Goal: Find specific page/section: Find specific page/section

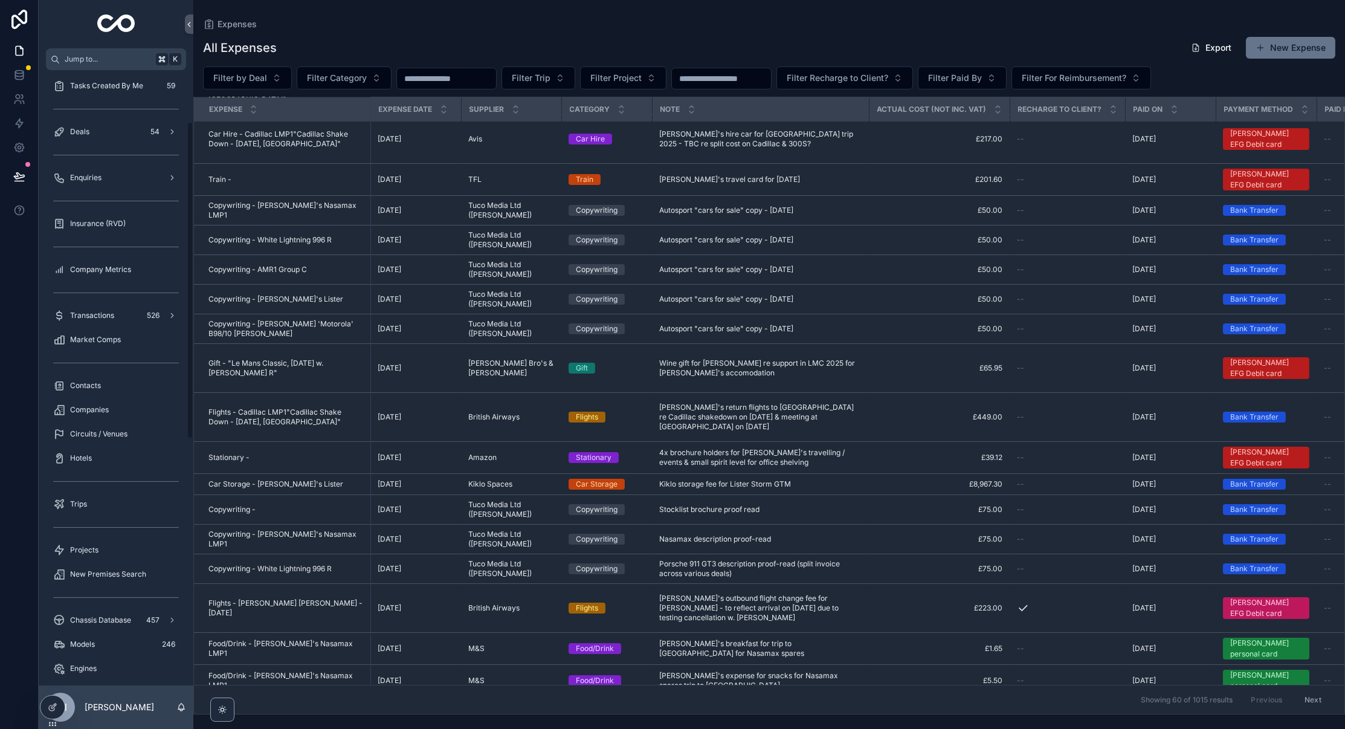
scroll to position [100, 0]
click at [84, 181] on span "Enquiries" at bounding box center [85, 178] width 31 height 10
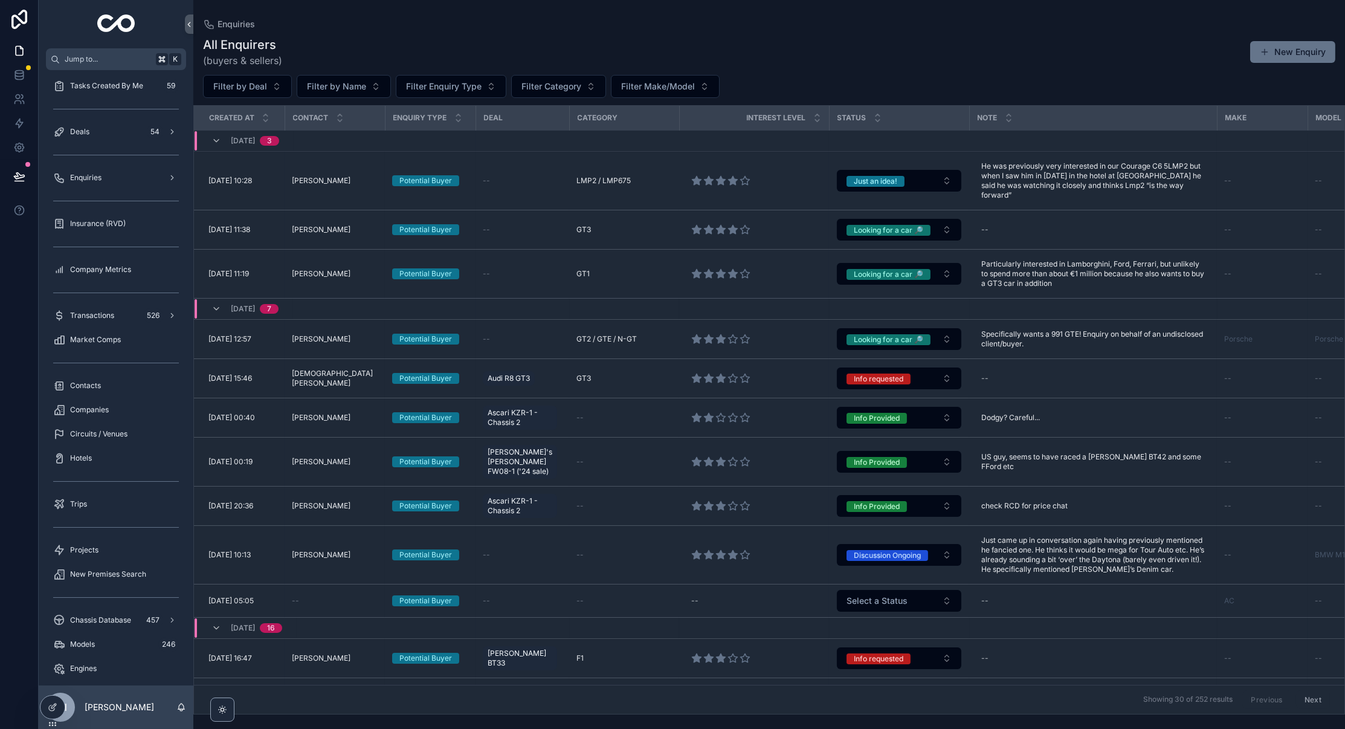
click at [617, 29] on div "All Enquirers (buyers & sellers) New Enquiry Filter by Deal Filter by Name Filt…" at bounding box center [768, 371] width 1151 height 685
click at [558, 91] on span "Filter Category" at bounding box center [551, 86] width 60 height 12
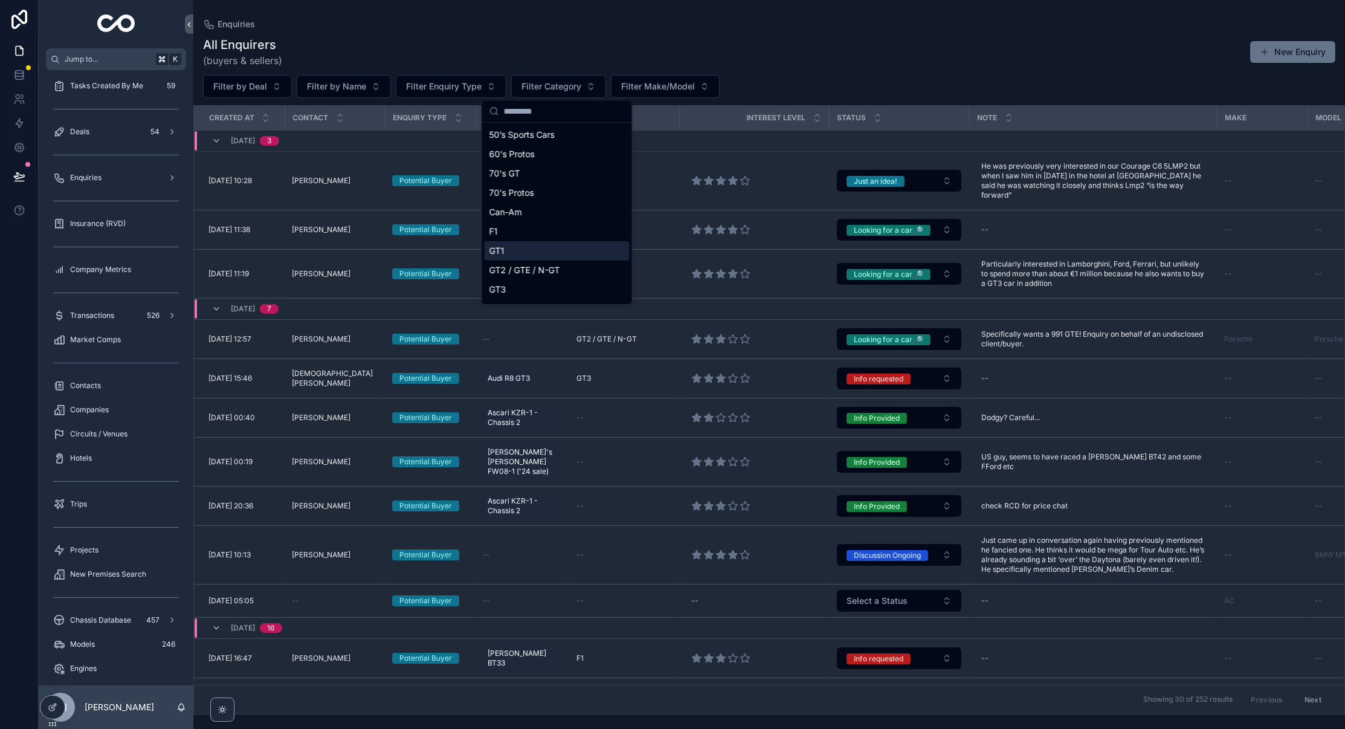
click at [498, 253] on span "GT1" at bounding box center [496, 251] width 15 height 12
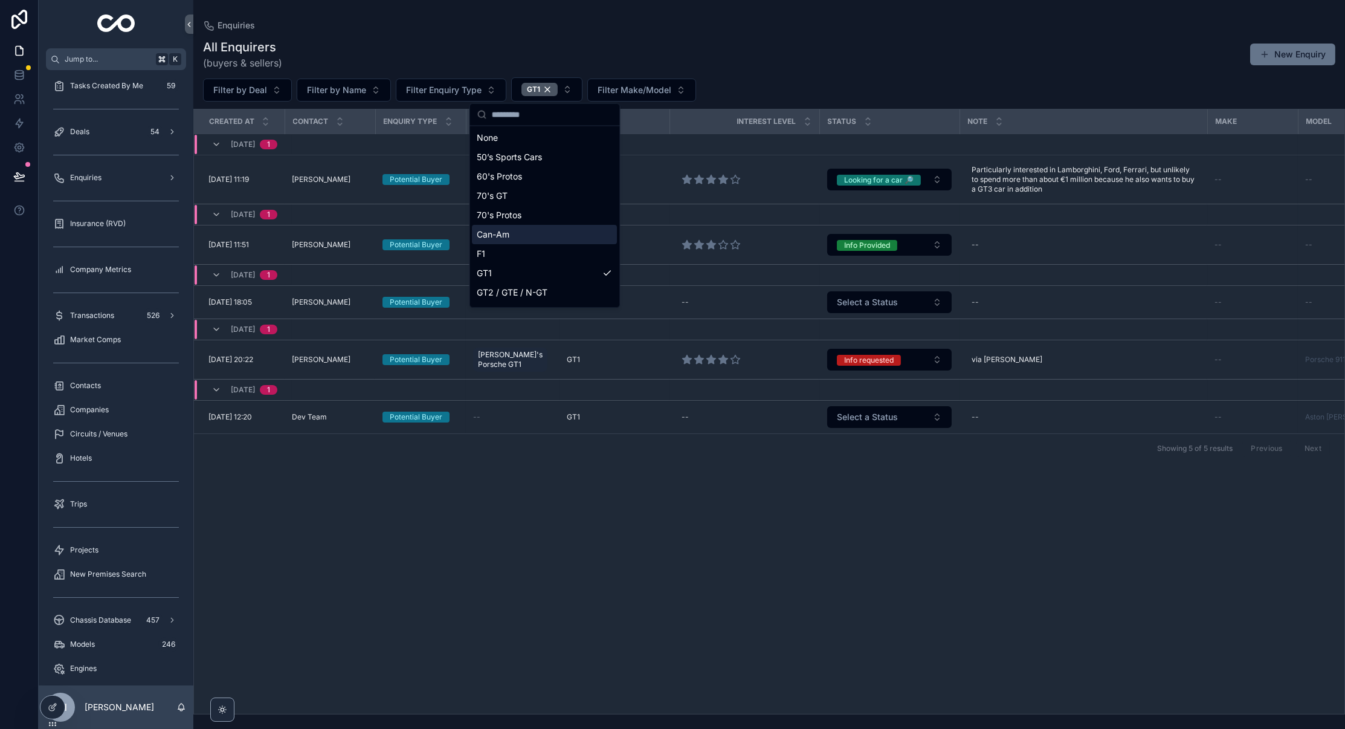
click at [426, 31] on div "All Enquirers (buyers & sellers) New Enquiry Filter by Deal Filter by Name Filt…" at bounding box center [768, 372] width 1151 height 683
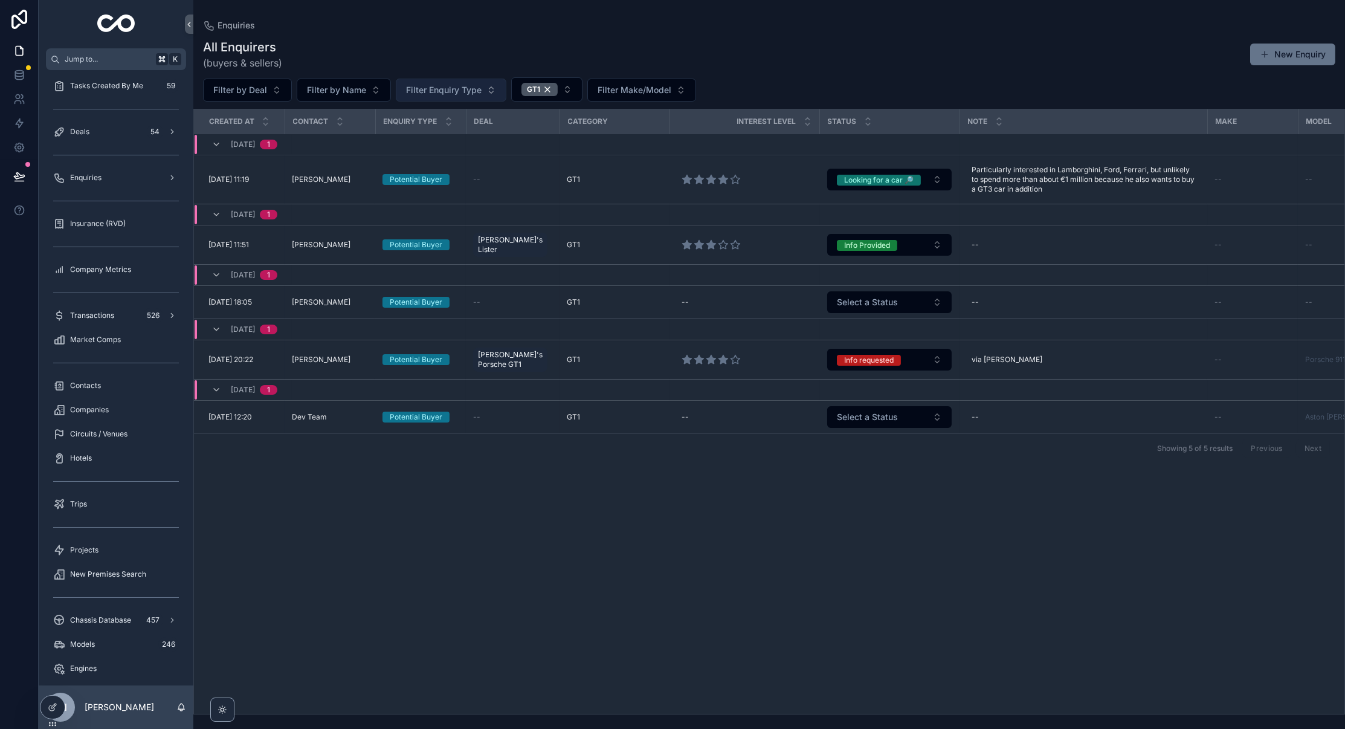
click at [452, 84] on span "Filter Enquiry Type" at bounding box center [444, 90] width 76 height 12
click at [425, 137] on div "Potential Buyer" at bounding box center [449, 138] width 145 height 19
click at [532, 92] on div "GT1" at bounding box center [525, 89] width 36 height 13
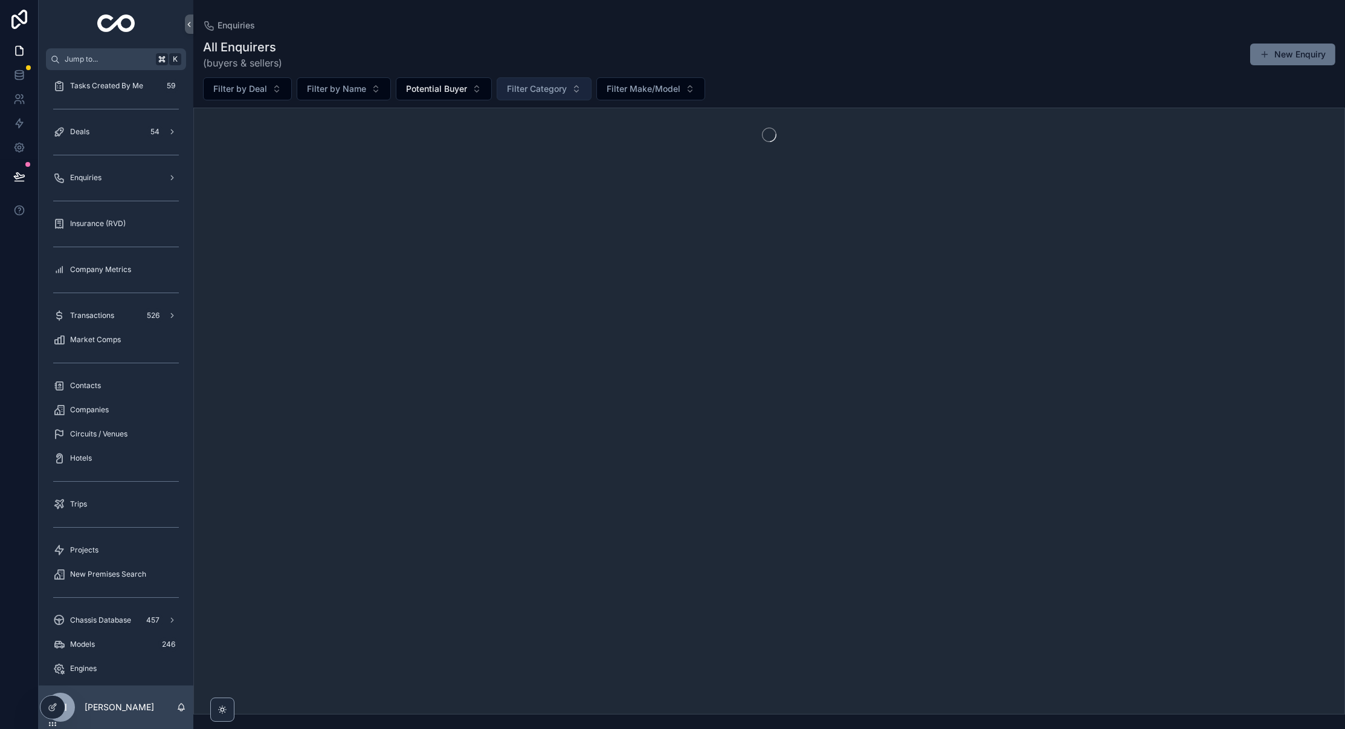
click at [532, 92] on span "Filter Category" at bounding box center [537, 89] width 60 height 12
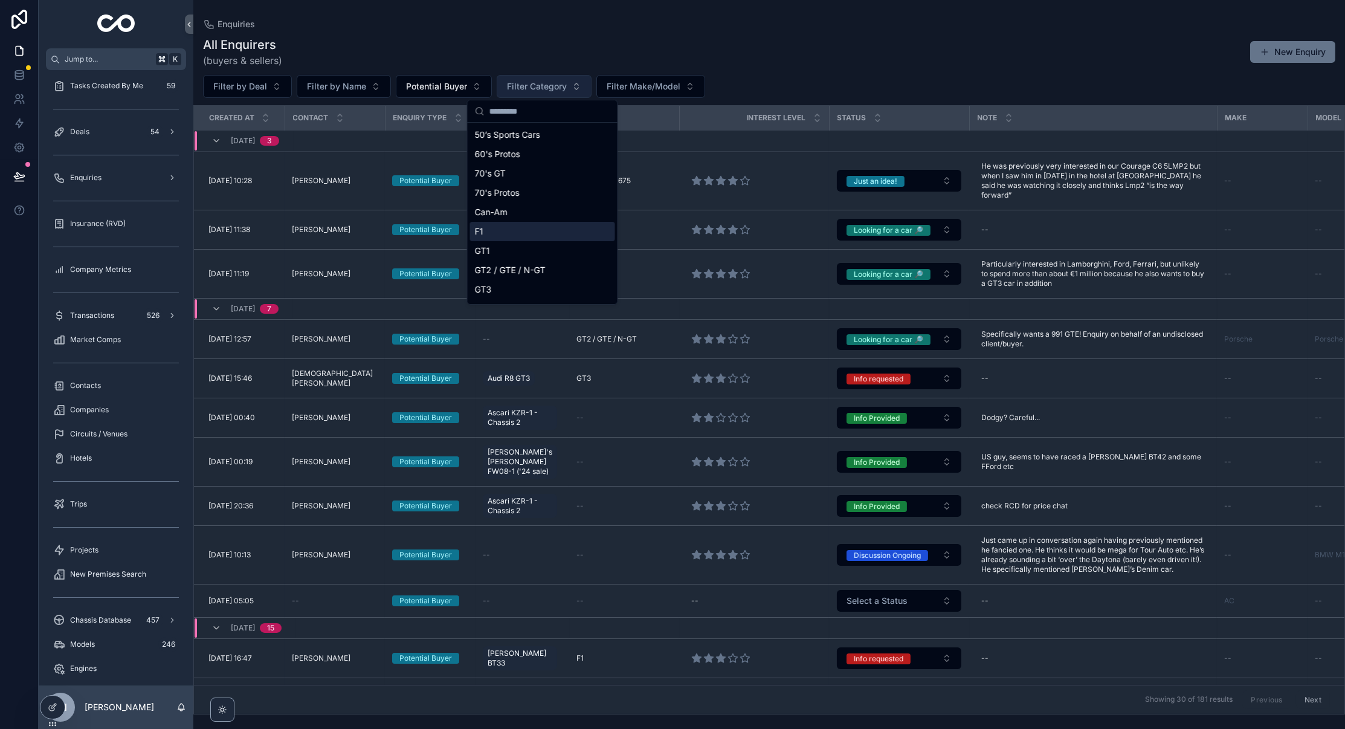
click at [484, 230] on div "F1" at bounding box center [542, 231] width 145 height 19
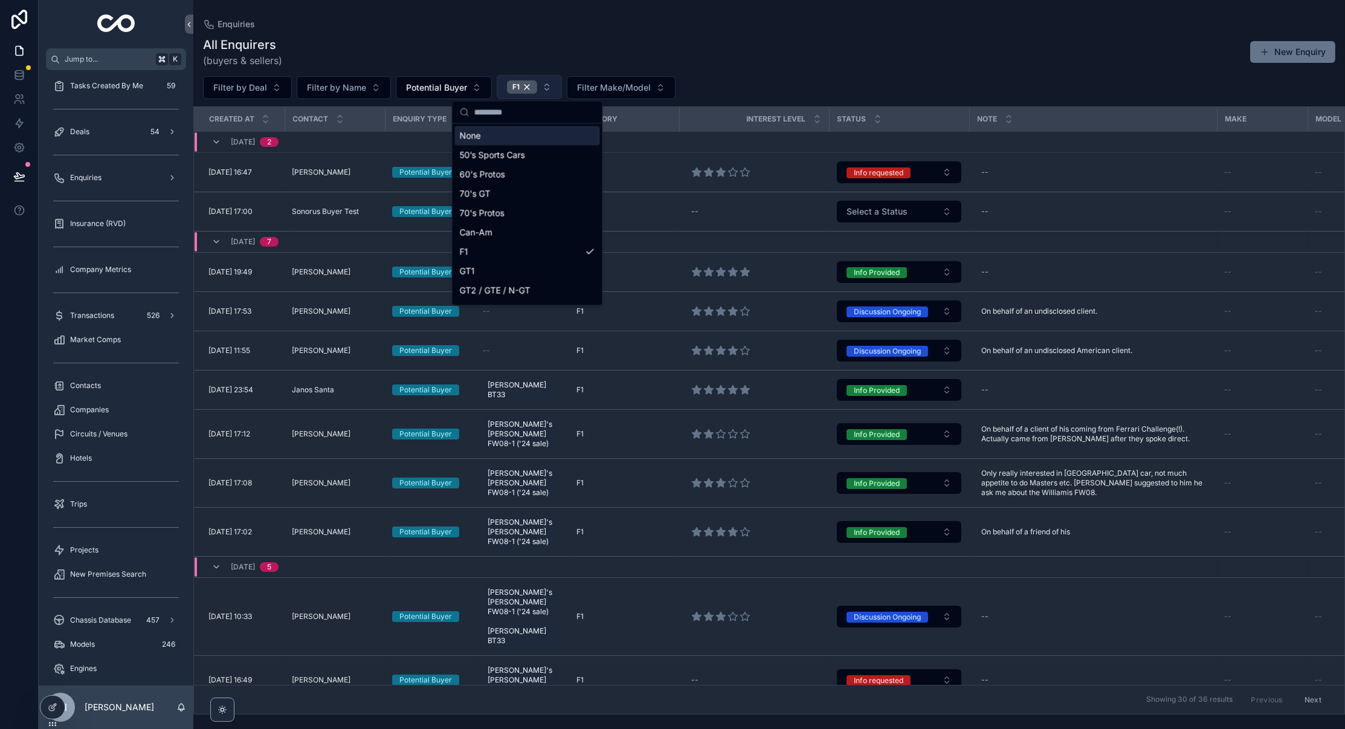
click at [692, 69] on div "All Enquirers (buyers & sellers) New Enquiry Filter by Deal Filter by Name Pote…" at bounding box center [768, 371] width 1151 height 685
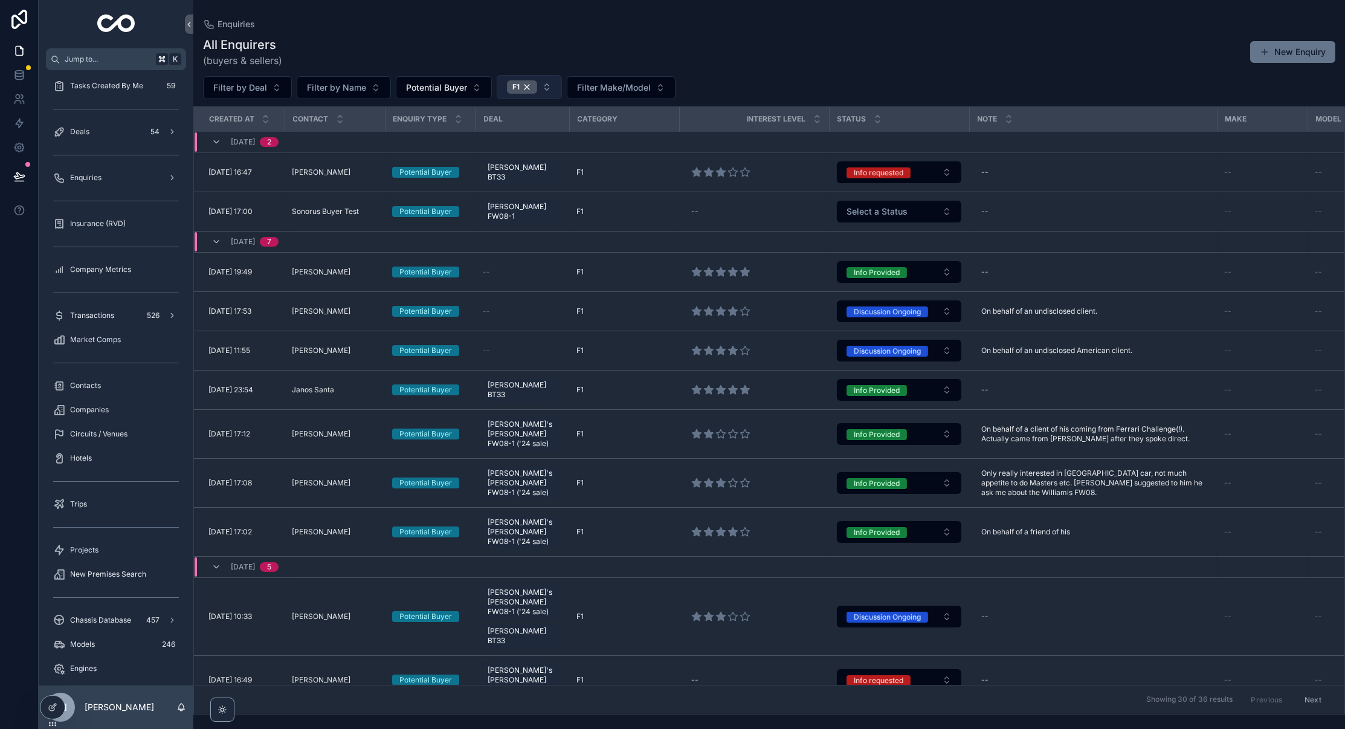
click at [648, 36] on div "All Enquirers (buyers & sellers) New Enquiry" at bounding box center [769, 51] width 1132 height 31
click at [637, 57] on div "All Enquirers (buyers & sellers) New Enquiry" at bounding box center [769, 51] width 1132 height 31
click at [527, 89] on div "F1" at bounding box center [522, 86] width 30 height 13
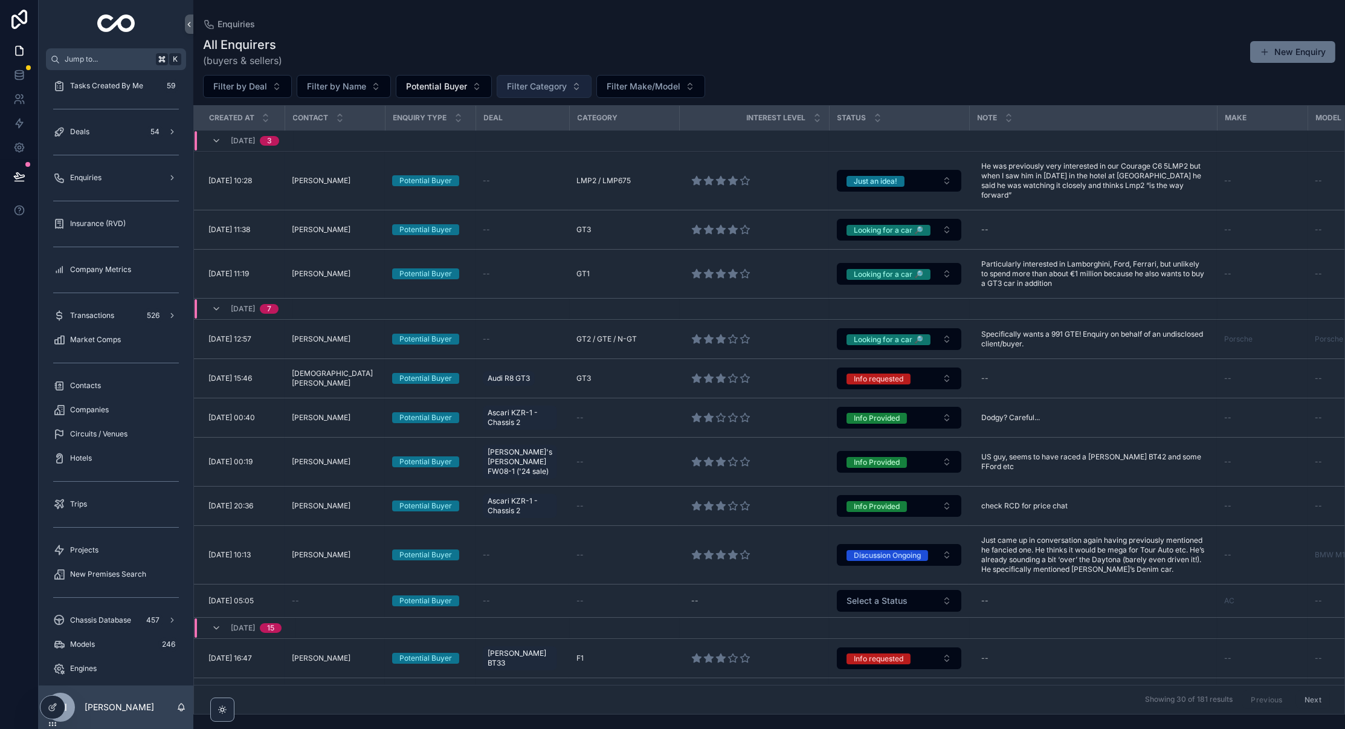
click at [544, 85] on span "Filter Category" at bounding box center [537, 86] width 60 height 12
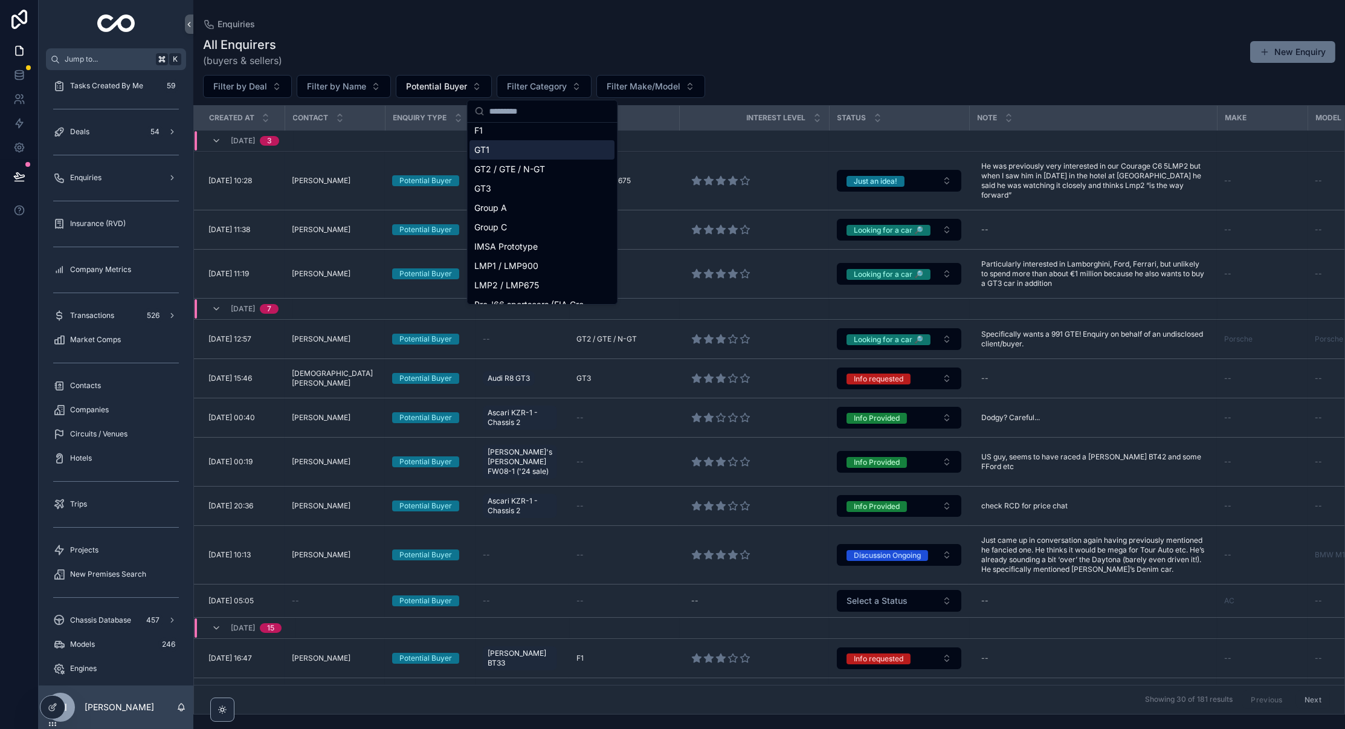
scroll to position [102, 0]
click at [523, 268] on span "LMP1 / LMP900" at bounding box center [507, 265] width 64 height 12
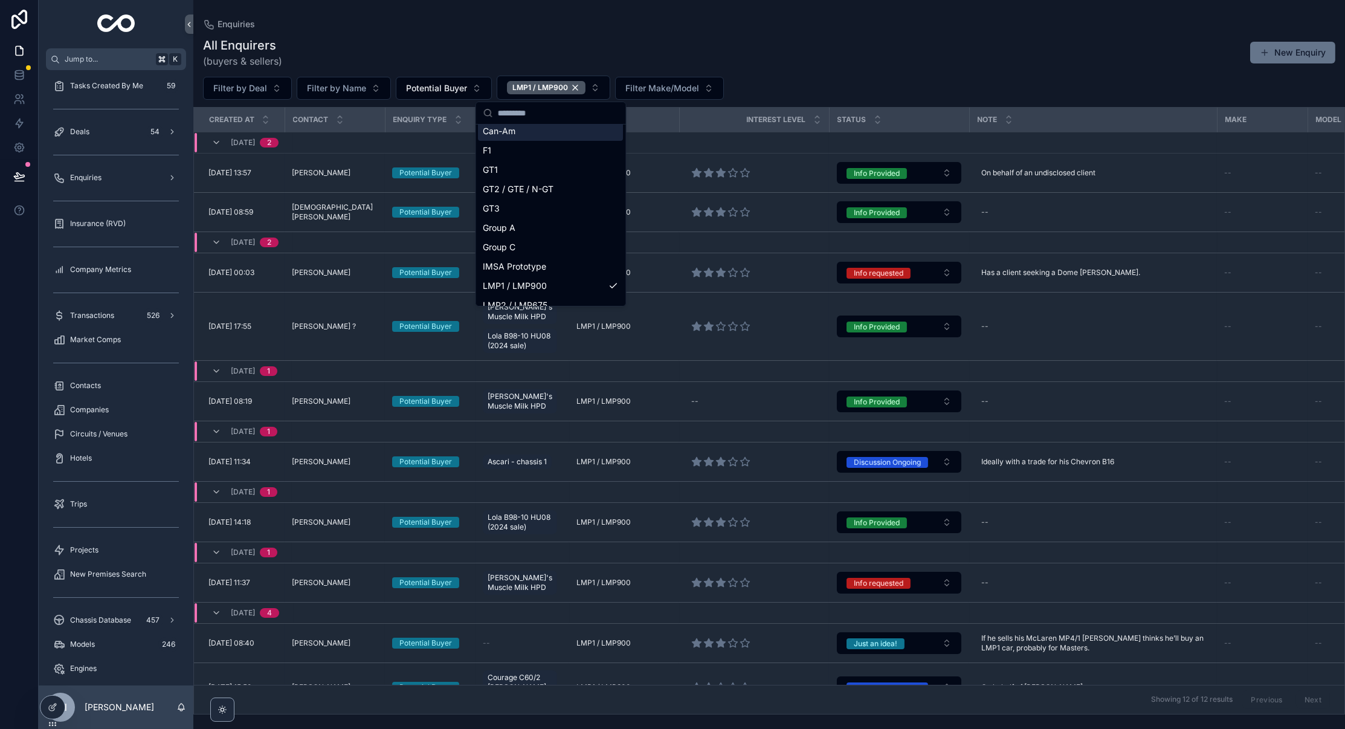
click at [742, 35] on div "All Enquirers (buyers & sellers) New Enquiry Filter by Deal Filter by Name Pote…" at bounding box center [768, 372] width 1151 height 684
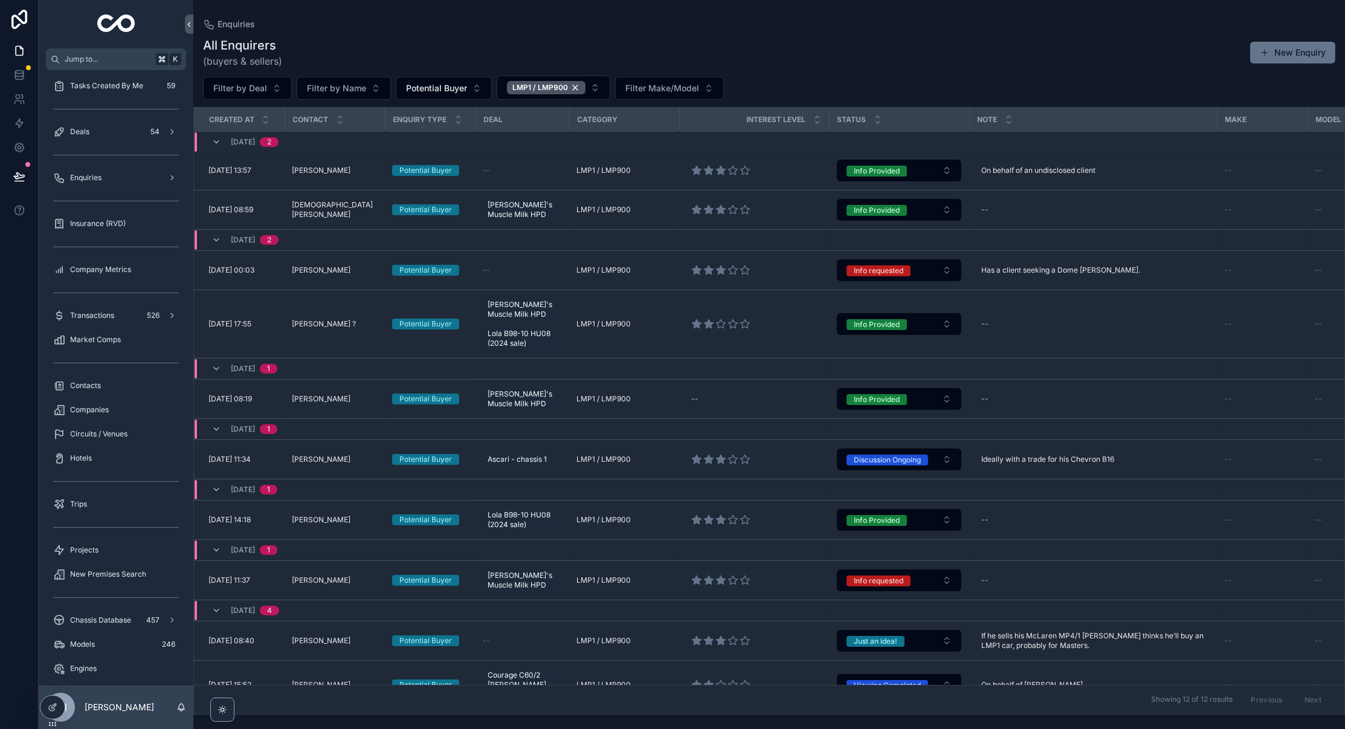
scroll to position [2, 0]
